Goal: Task Accomplishment & Management: Manage account settings

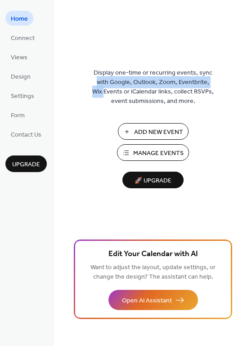
drag, startPoint x: 251, startPoint y: 28, endPoint x: 81, endPoint y: 89, distance: 180.3
click at [81, 89] on div "Display one-time or recurring events, sync with Google, Outlook, Zoom, Eventbri…" at bounding box center [153, 173] width 198 height 346
click at [20, 75] on span "Design" at bounding box center [21, 76] width 20 height 9
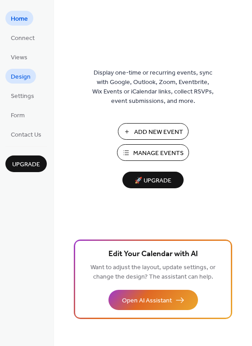
click at [25, 79] on span "Design" at bounding box center [21, 76] width 20 height 9
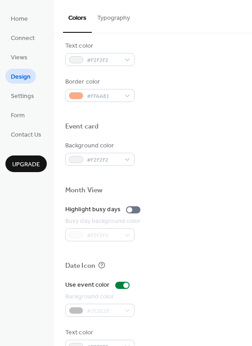
scroll to position [385, 0]
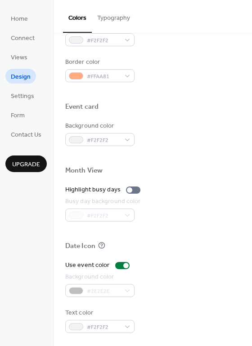
click at [135, 216] on div "#F2F2F2" at bounding box center [103, 215] width 77 height 13
click at [102, 170] on div "Month View" at bounding box center [83, 170] width 37 height 9
click at [31, 94] on span "Settings" at bounding box center [22, 96] width 23 height 9
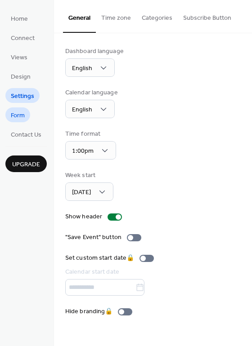
click at [14, 118] on span "Form" at bounding box center [18, 115] width 14 height 9
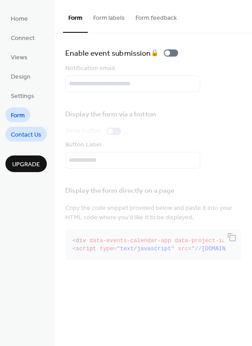
click at [22, 135] on span "Contact Us" at bounding box center [26, 134] width 31 height 9
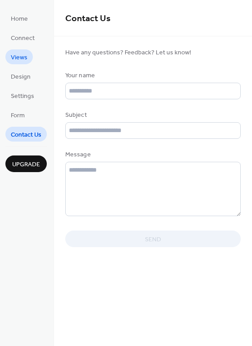
click at [25, 55] on span "Views" at bounding box center [19, 57] width 17 height 9
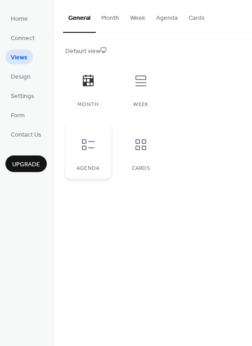
click at [81, 152] on div at bounding box center [88, 144] width 27 height 27
click at [142, 152] on icon at bounding box center [141, 145] width 14 height 14
click at [91, 138] on icon at bounding box center [88, 145] width 14 height 14
click at [94, 79] on icon at bounding box center [88, 81] width 14 height 14
click at [141, 83] on icon at bounding box center [140, 81] width 11 height 11
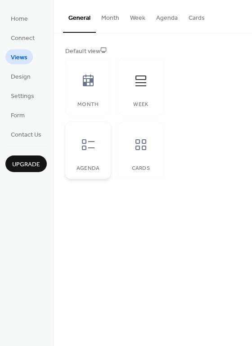
click at [77, 155] on div at bounding box center [88, 144] width 27 height 27
